Goal: Task Accomplishment & Management: Use online tool/utility

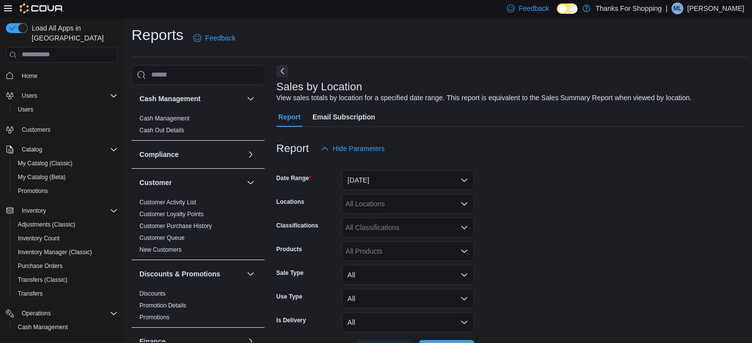
scroll to position [103, 0]
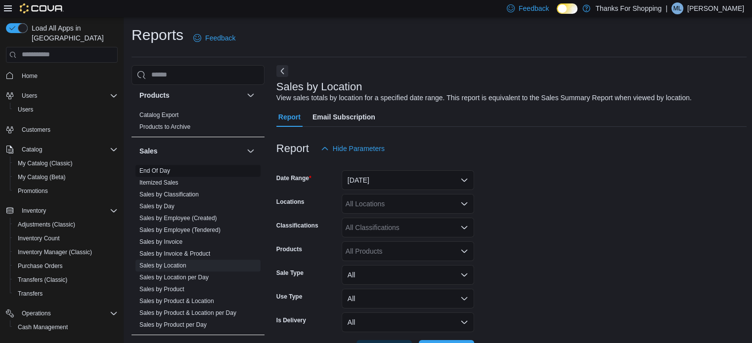
click at [145, 168] on link "End Of Day" at bounding box center [154, 171] width 31 height 7
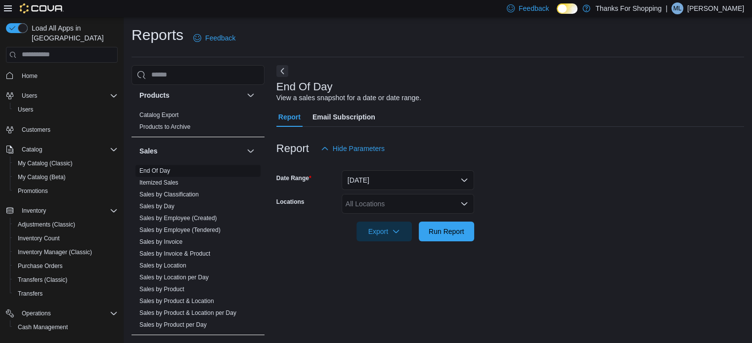
scroll to position [6, 0]
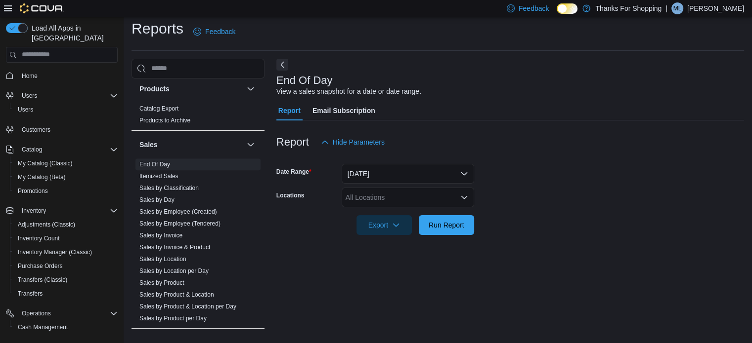
click at [389, 196] on div "All Locations" at bounding box center [407, 198] width 132 height 20
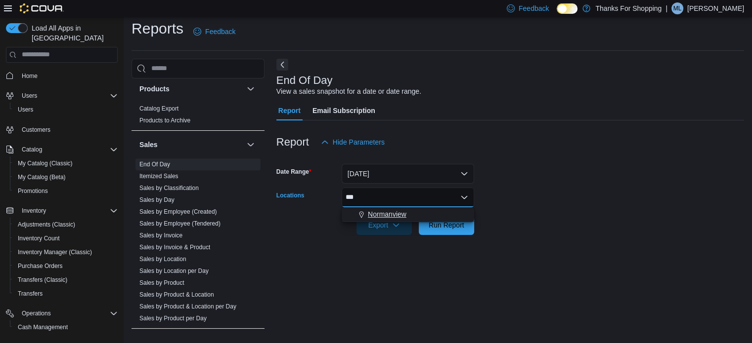
type input "***"
click at [392, 210] on span "Normanview" at bounding box center [387, 215] width 39 height 10
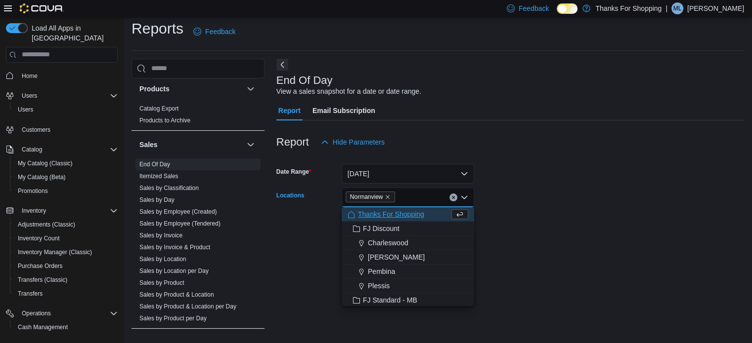
click at [552, 221] on form "Date Range [DATE] Locations [GEOGRAPHIC_DATA] Combo box. Selected. [GEOGRAPHIC_…" at bounding box center [510, 193] width 468 height 83
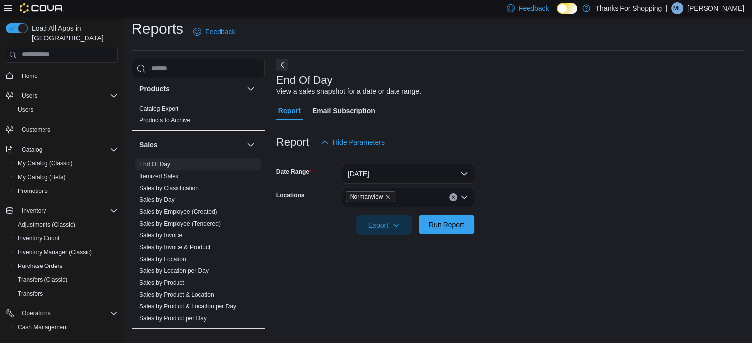
click at [462, 229] on span "Run Report" at bounding box center [446, 225] width 36 height 10
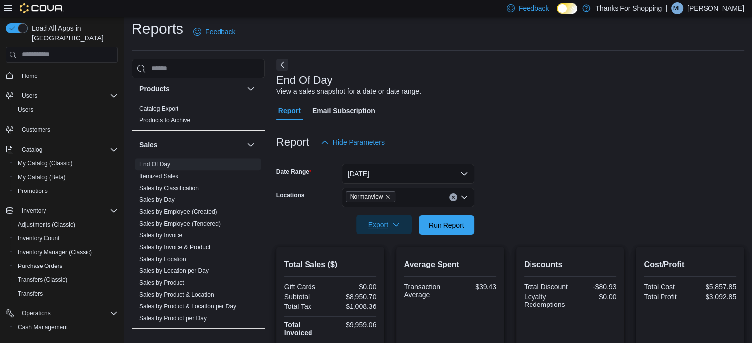
click at [389, 228] on span "Export" at bounding box center [383, 225] width 43 height 20
click at [389, 262] on span "Export to Pdf" at bounding box center [385, 265] width 44 height 8
